Goal: Task Accomplishment & Management: Complete application form

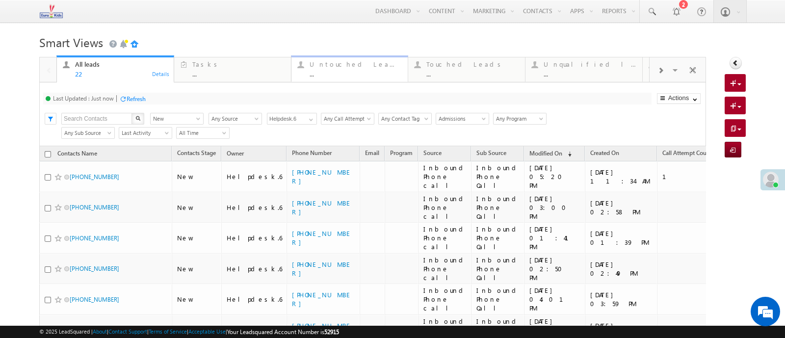
click at [347, 75] on div "..." at bounding box center [356, 73] width 93 height 7
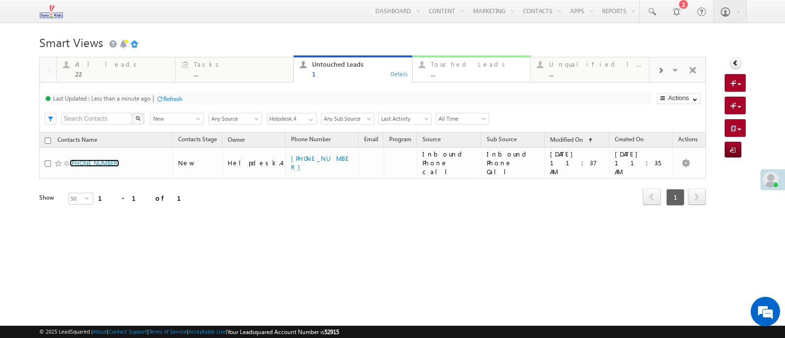
click at [450, 74] on div "..." at bounding box center [478, 73] width 94 height 7
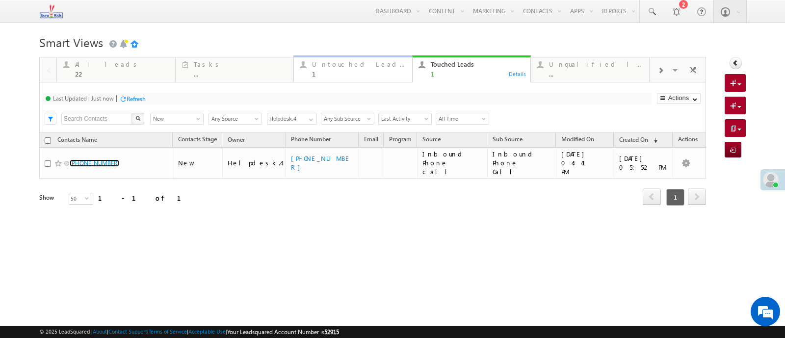
click at [339, 77] on div "1" at bounding box center [359, 73] width 94 height 7
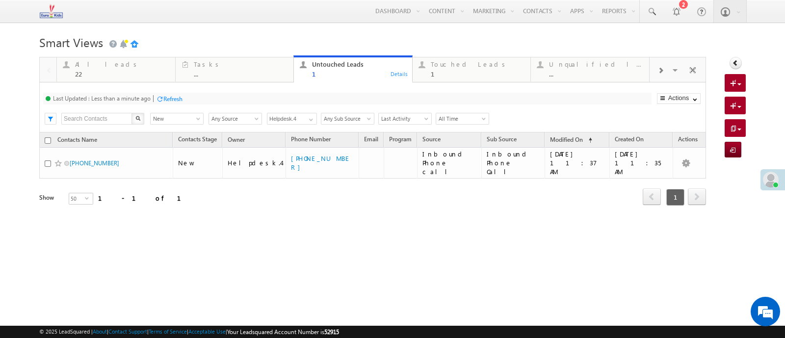
click at [302, 121] on input "Helpdesk.4" at bounding box center [292, 119] width 50 height 12
click at [292, 128] on link "Helpdesk.1" at bounding box center [292, 130] width 51 height 11
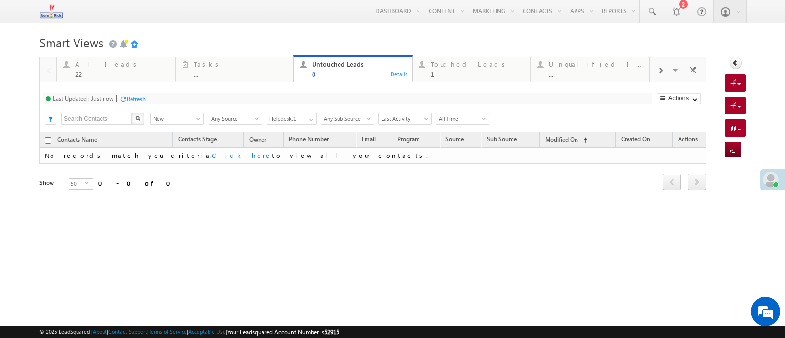
type input "Helpdesk.1"
click at [133, 102] on div "Refresh" at bounding box center [136, 98] width 19 height 7
click at [135, 98] on div "Refresh" at bounding box center [136, 98] width 19 height 7
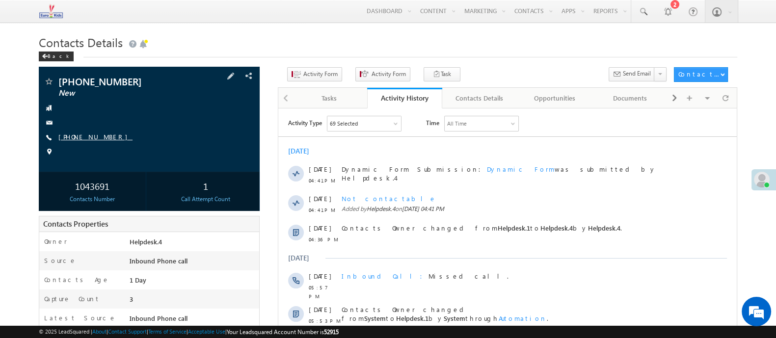
click at [83, 135] on link "[PHONE_NUMBER]" at bounding box center [95, 137] width 74 height 8
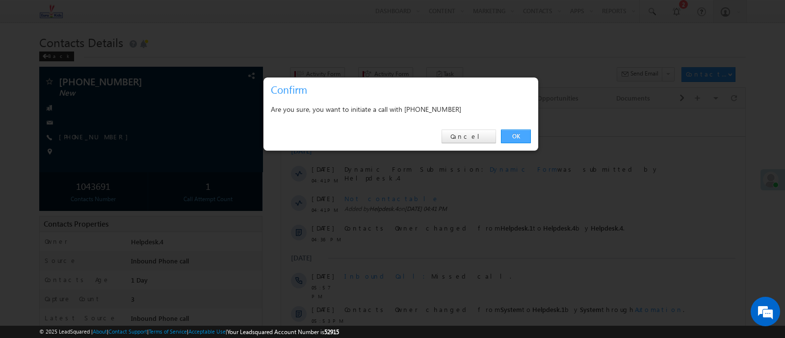
click at [515, 134] on link "OK" at bounding box center [516, 137] width 30 height 14
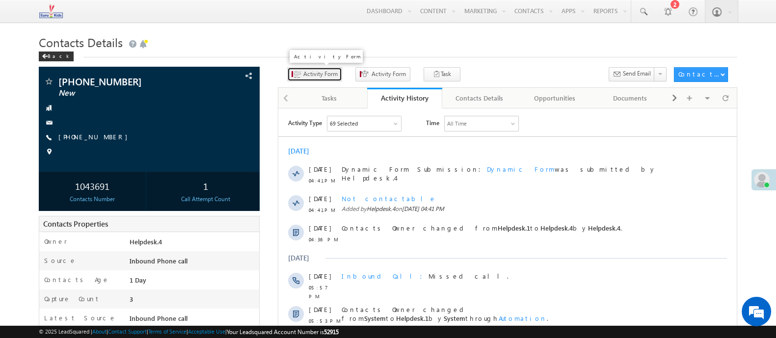
click at [315, 75] on span "Activity Form" at bounding box center [320, 74] width 34 height 9
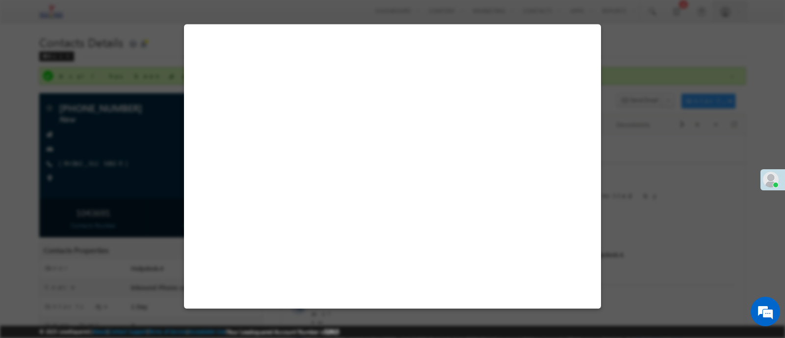
select select "Not contactable"
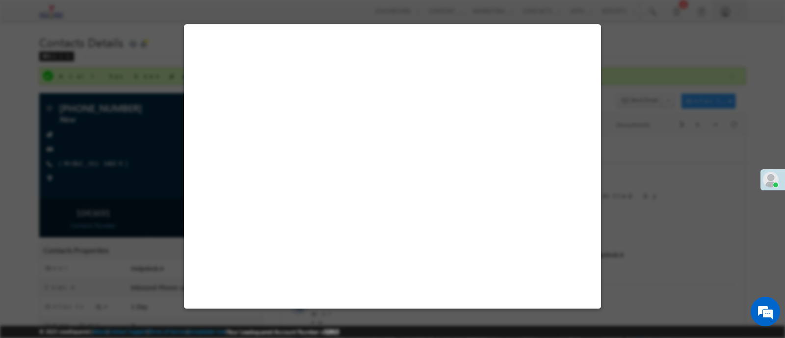
click at [526, 291] on button "Save" at bounding box center [510, 292] width 32 height 14
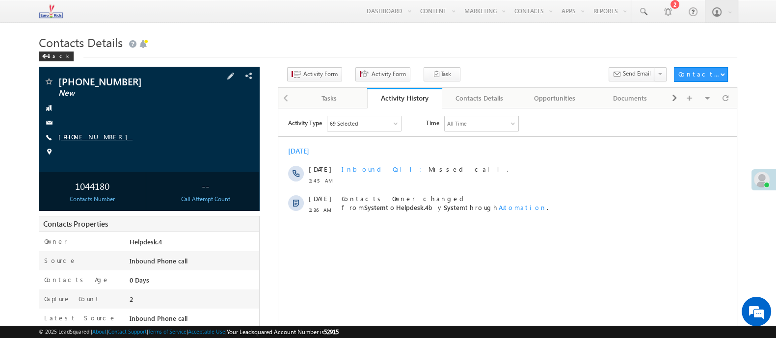
click at [95, 139] on link "+91-6378535248" at bounding box center [95, 137] width 74 height 8
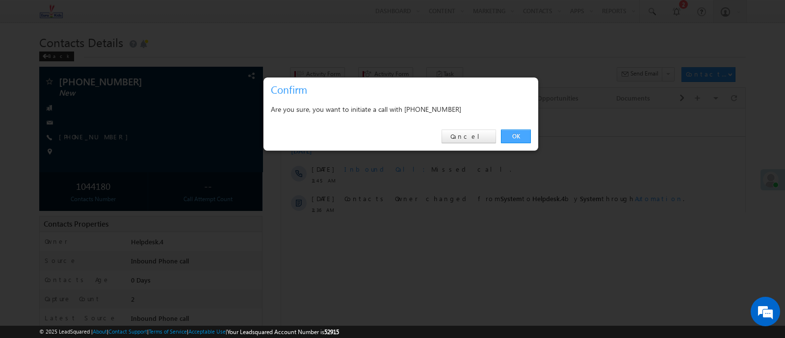
click at [531, 136] on link "OK" at bounding box center [516, 137] width 30 height 14
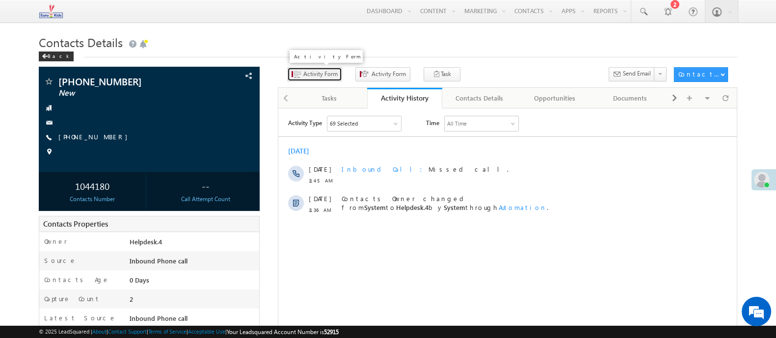
click at [327, 75] on span "Activity Form" at bounding box center [320, 74] width 34 height 9
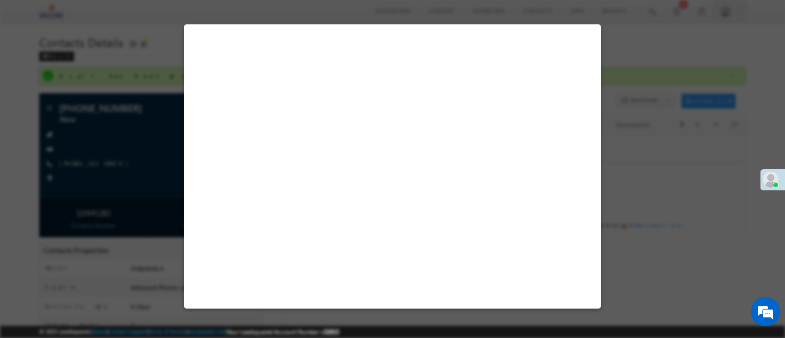
select select "Admissions"
select select "Inbound Phone call"
select select "Inbound Phone Call"
click at [593, 33] on button "×" at bounding box center [591, 31] width 16 height 17
click at [585, 41] on div "× Preparing your form..." at bounding box center [392, 166] width 417 height 285
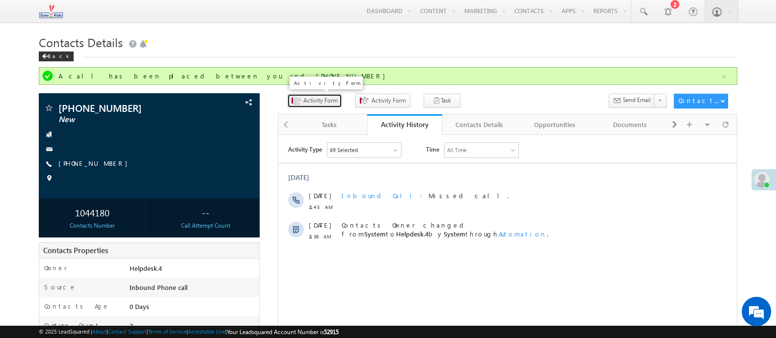
click at [309, 106] on button "Activity Form" at bounding box center [314, 101] width 55 height 14
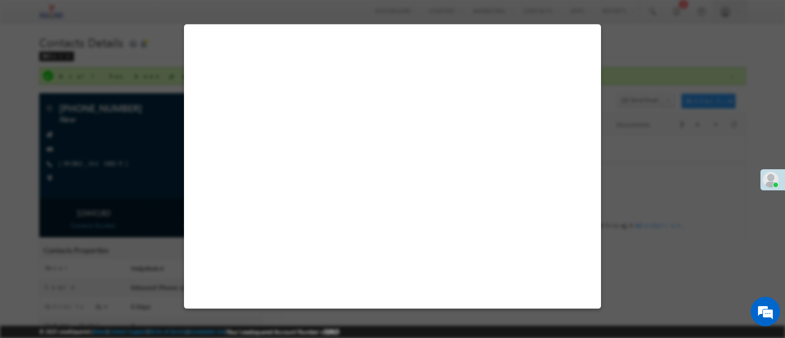
select select "Admissions"
select select "Inbound Phone call"
select select "Inbound Phone Call"
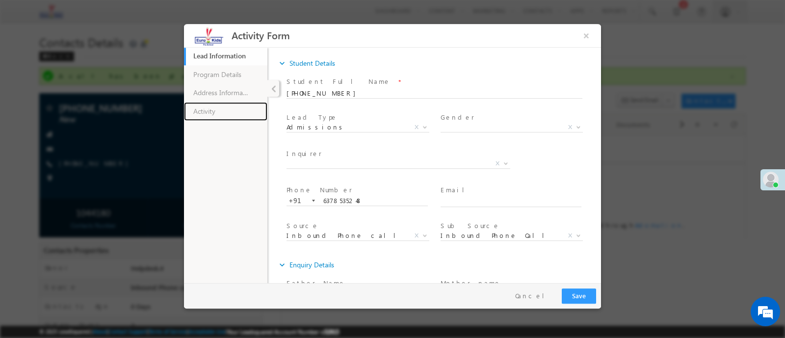
click at [220, 109] on link "Activity" at bounding box center [225, 111] width 83 height 19
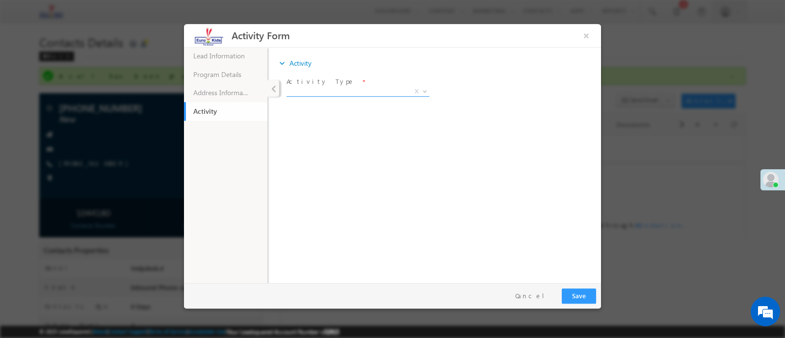
click at [324, 93] on span "X" at bounding box center [358, 91] width 143 height 10
click at [314, 150] on label "Reason" at bounding box center [315, 149] width 36 height 9
click at [314, 159] on span "X" at bounding box center [401, 159] width 209 height 10
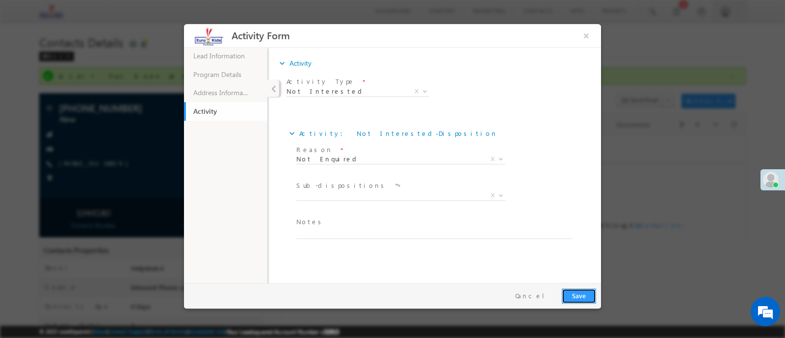
click at [578, 296] on button "Save" at bounding box center [579, 295] width 34 height 15
